Goal: Information Seeking & Learning: Learn about a topic

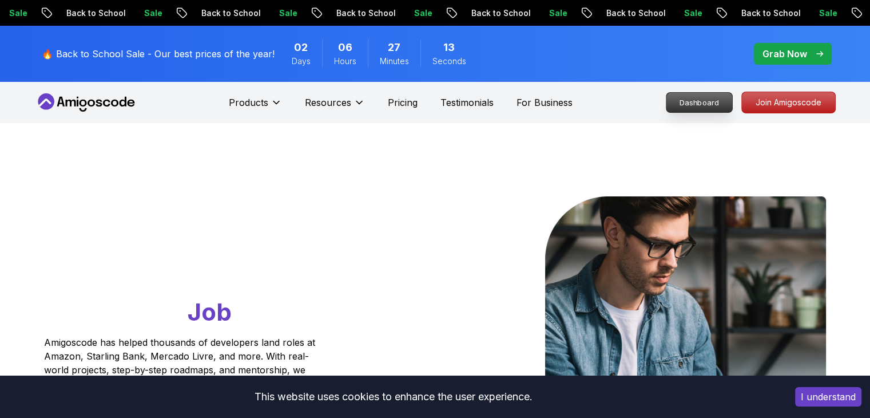
click at [682, 97] on p "Dashboard" at bounding box center [699, 102] width 66 height 19
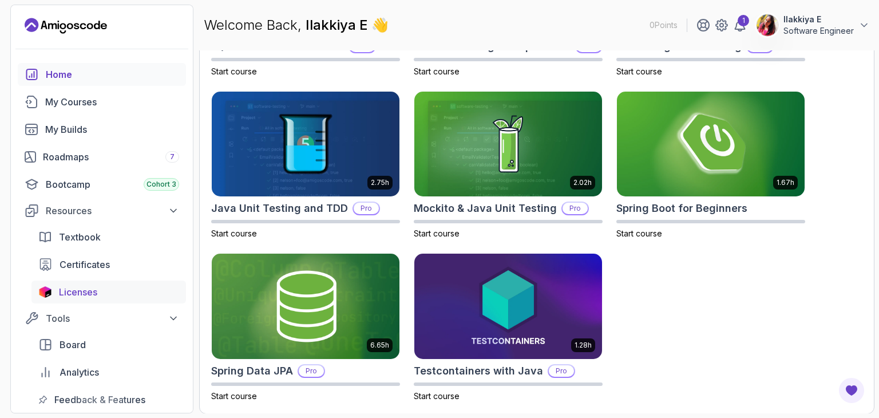
scroll to position [50, 0]
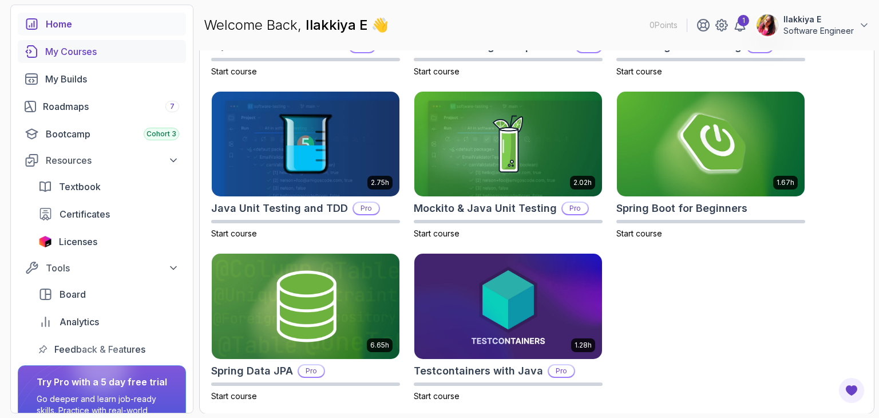
click at [59, 58] on link "My Courses" at bounding box center [102, 51] width 168 height 23
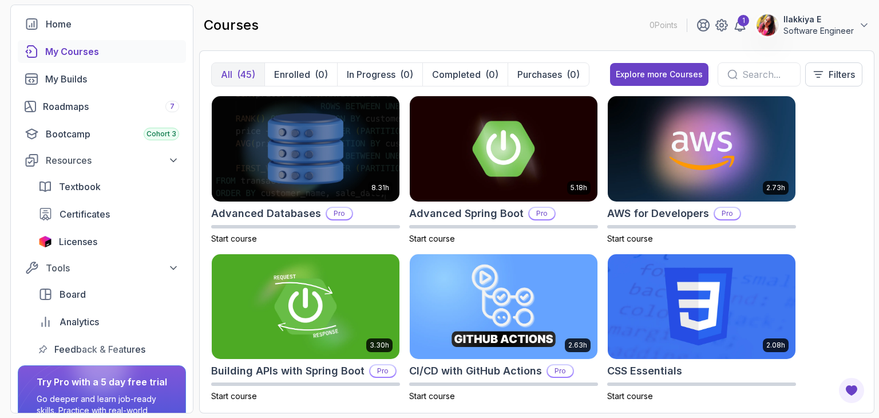
click at [750, 72] on input "text" at bounding box center [766, 75] width 49 height 14
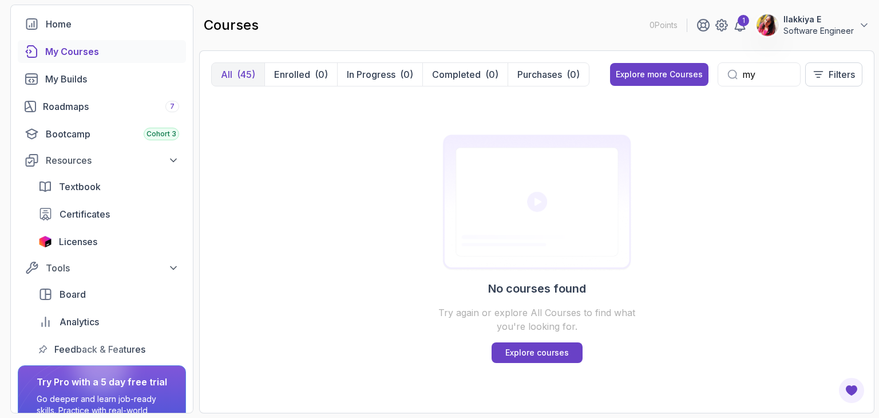
type input "m"
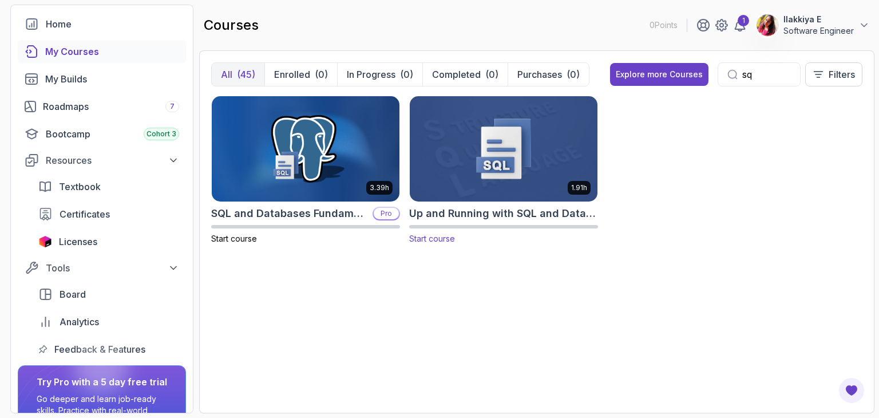
type input "sq"
click at [554, 165] on img at bounding box center [503, 148] width 197 height 110
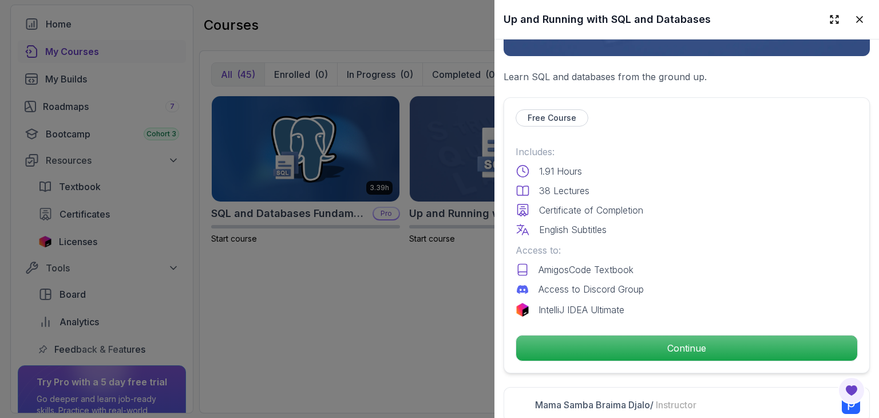
scroll to position [199, 0]
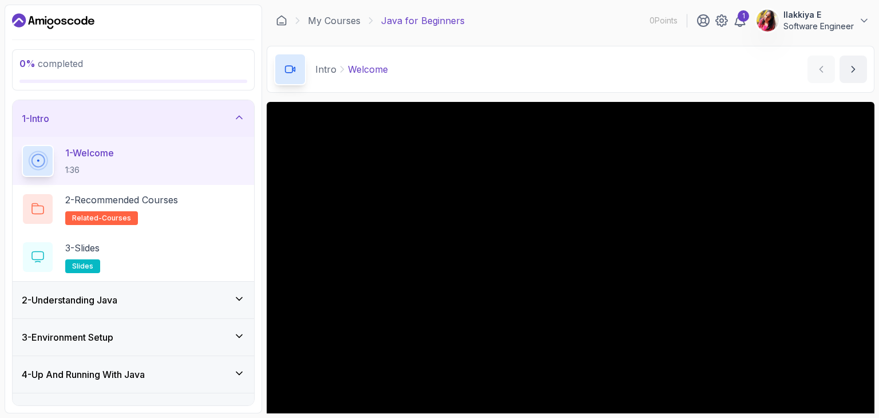
scroll to position [57, 0]
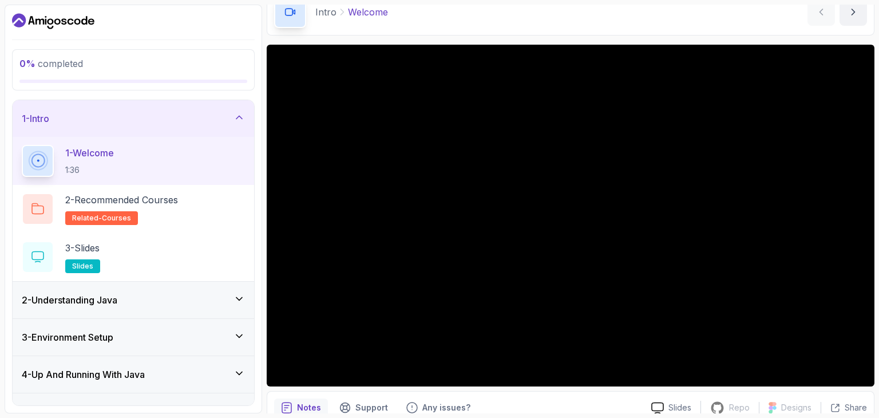
click at [215, 314] on div "2 - Understanding Java" at bounding box center [133, 299] width 241 height 37
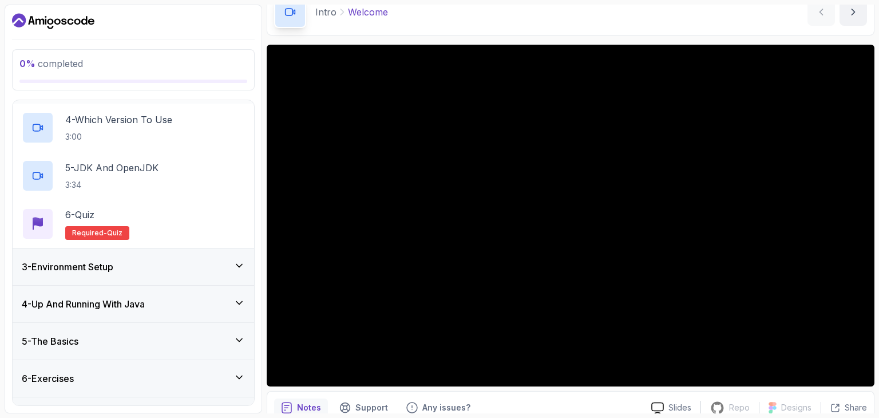
scroll to position [215, 0]
click at [158, 264] on div "3 - Environment Setup" at bounding box center [133, 266] width 223 height 14
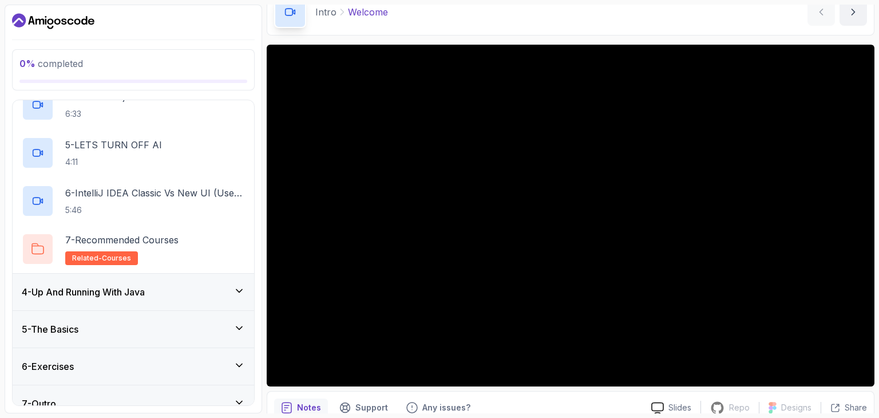
scroll to position [276, 0]
click at [184, 299] on div "4 - Up And Running With Java" at bounding box center [133, 290] width 241 height 37
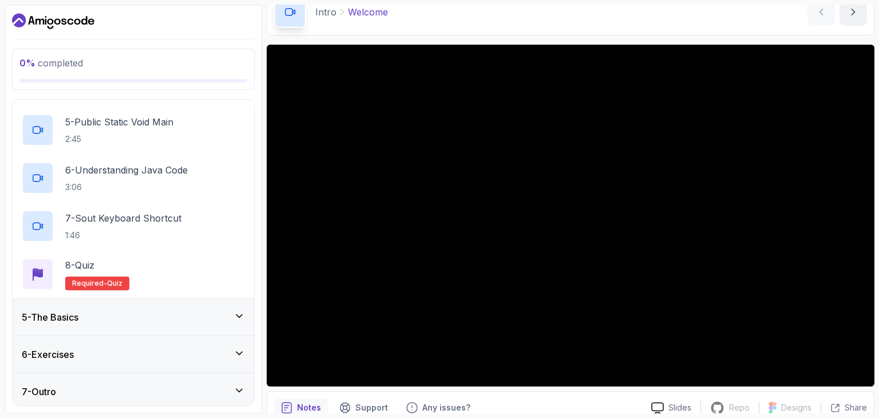
scroll to position [334, 0]
click at [182, 305] on div "5 - The Basics" at bounding box center [133, 317] width 241 height 37
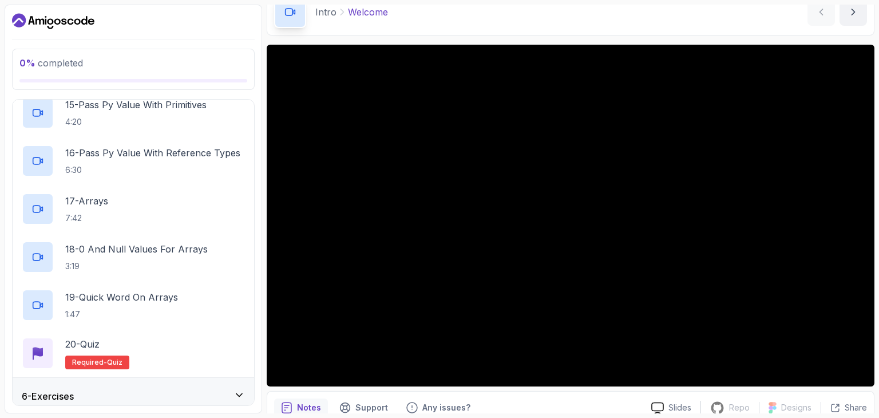
scroll to position [914, 0]
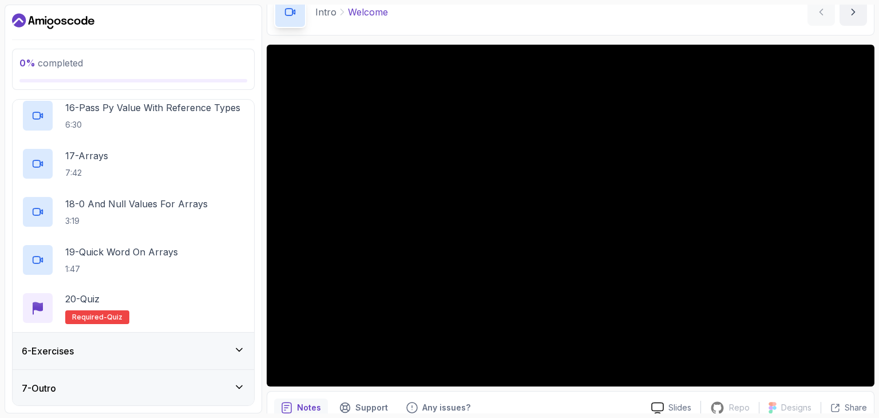
click at [186, 355] on div "6 - Exercises" at bounding box center [133, 351] width 223 height 14
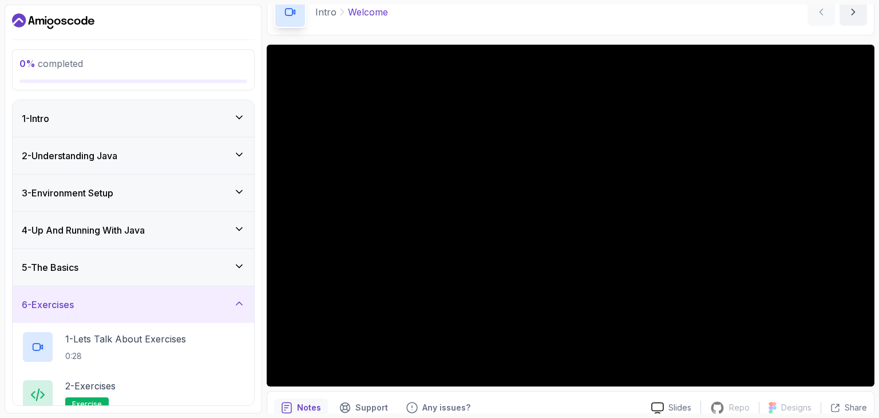
scroll to position [50, 0]
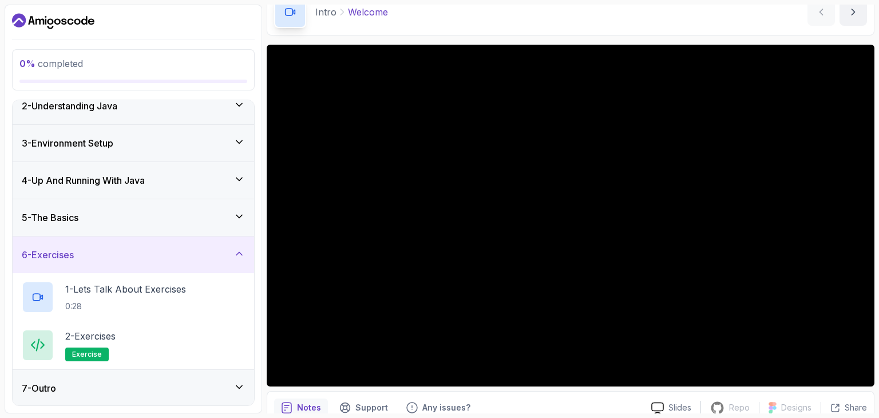
click at [181, 255] on div "6 - Exercises" at bounding box center [133, 255] width 223 height 14
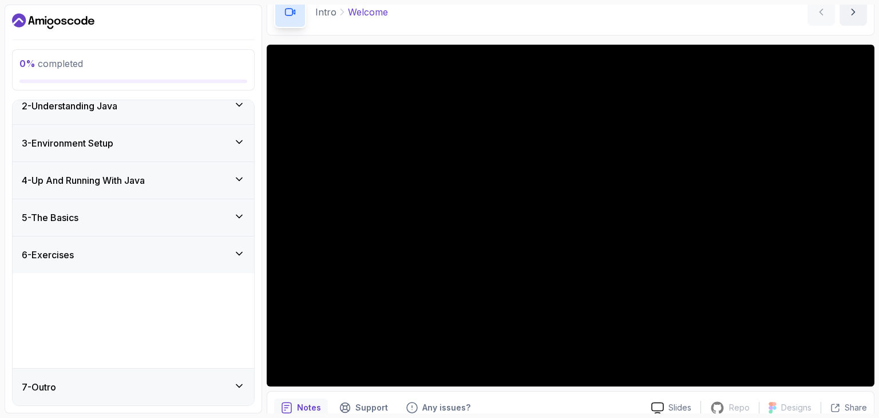
scroll to position [0, 0]
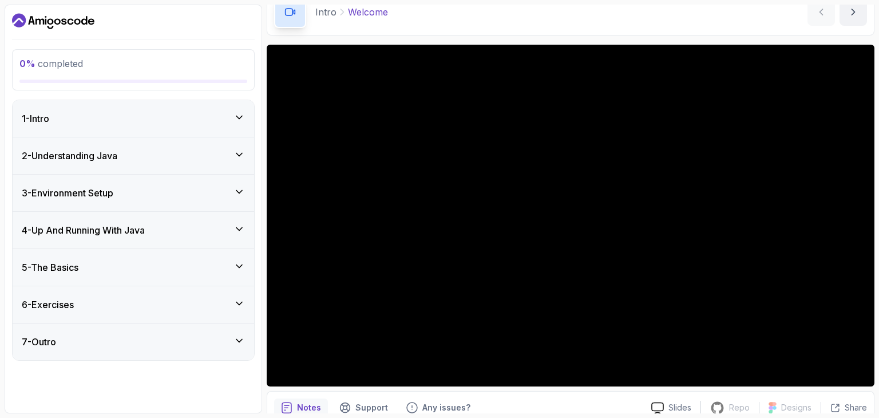
click at [48, 8] on div "0 % completed 1 - Intro 2 - Understanding Java 3 - Environment Setup 4 - Up And…" at bounding box center [133, 209] width 257 height 408
